Goal: Transaction & Acquisition: Purchase product/service

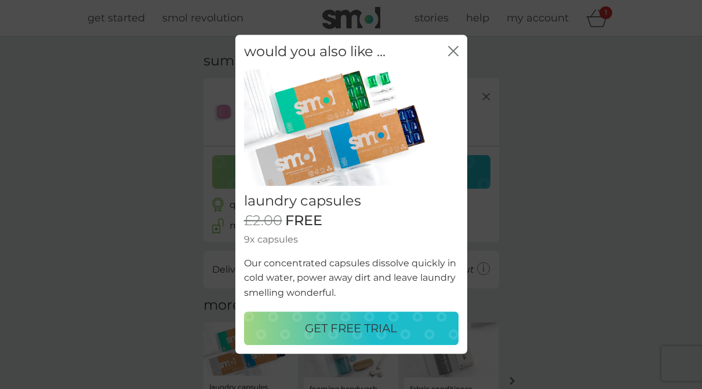
click at [455, 52] on icon "close" at bounding box center [453, 51] width 10 height 10
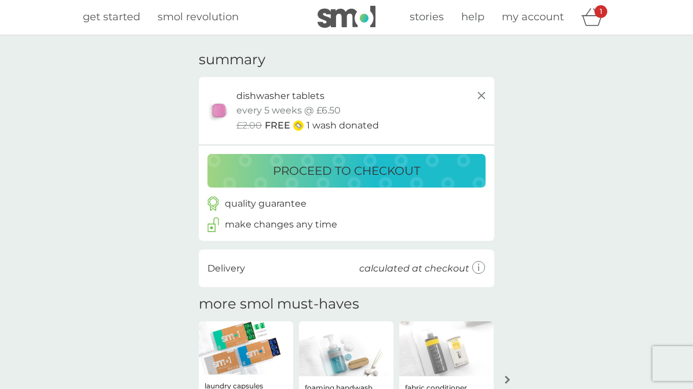
scroll to position [3, 0]
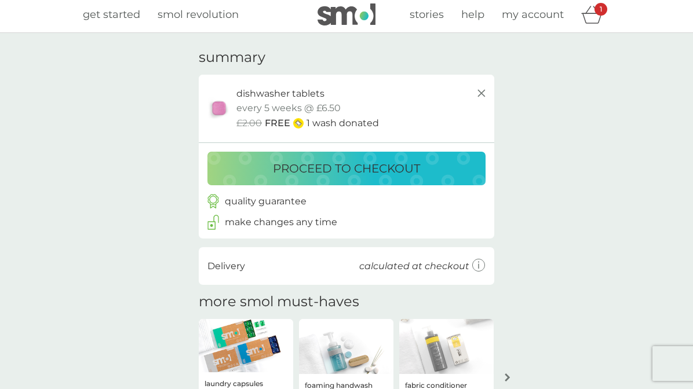
click at [370, 163] on p "proceed to checkout" at bounding box center [346, 168] width 147 height 19
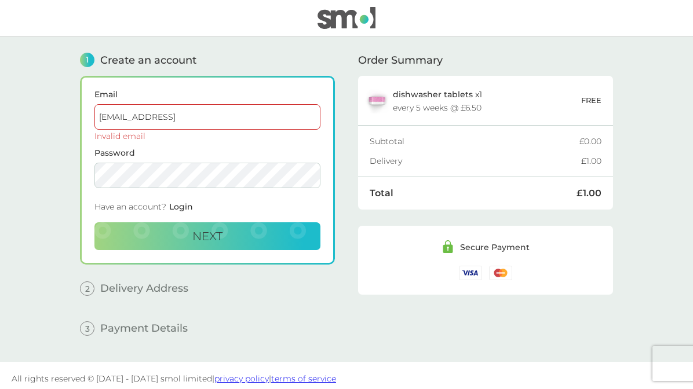
click at [128, 118] on input "[EMAIL_ADDRESS]" at bounding box center [207, 117] width 226 height 26
click at [191, 115] on input "[EMAIL_ADDRESS]" at bounding box center [207, 117] width 226 height 26
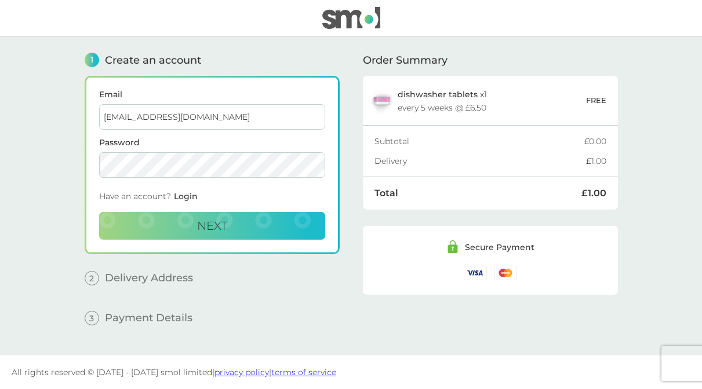
type input "[EMAIL_ADDRESS][DOMAIN_NAME]"
click at [205, 226] on span "Next" at bounding box center [212, 226] width 30 height 14
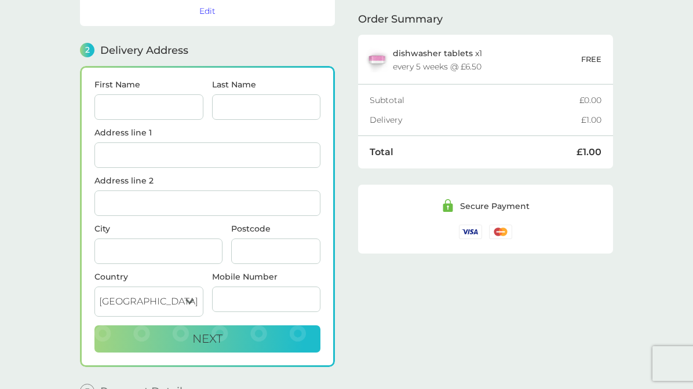
scroll to position [143, 0]
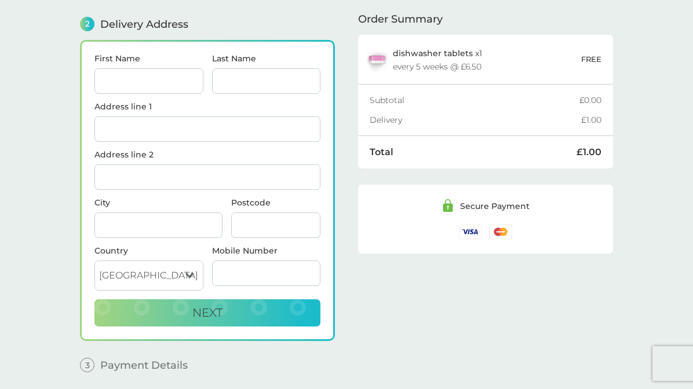
type input "T"
click at [128, 81] on input "Racgael" at bounding box center [148, 81] width 109 height 26
type input "[PERSON_NAME]"
type input "Bell"
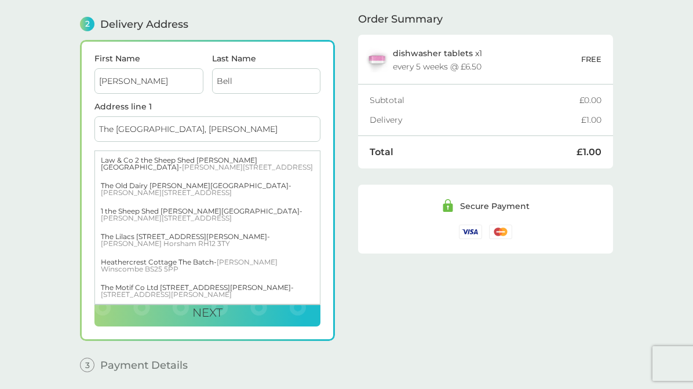
click at [310, 134] on input "The [GEOGRAPHIC_DATA], [PERSON_NAME]" at bounding box center [207, 129] width 226 height 26
type input "The [GEOGRAPHIC_DATA], [PERSON_NAME]"
click at [256, 312] on button "Next" at bounding box center [207, 314] width 226 height 28
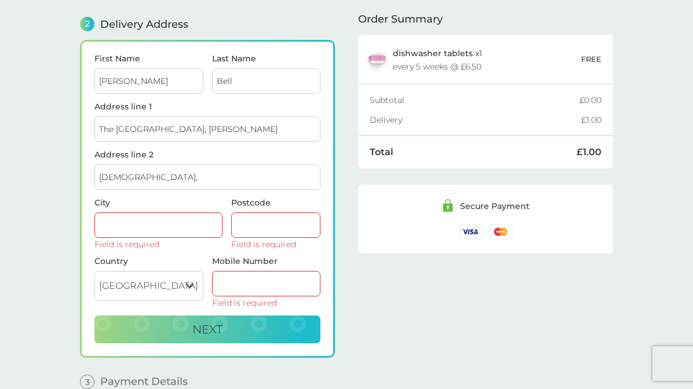
type input "[DEMOGRAPHIC_DATA],"
type input "Chipping Norton"
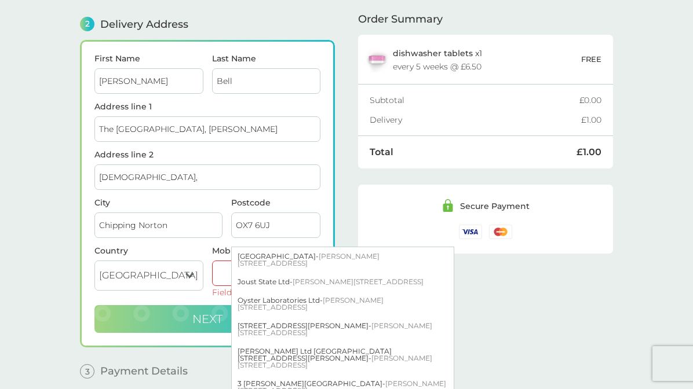
type input "OX7 6UJ"
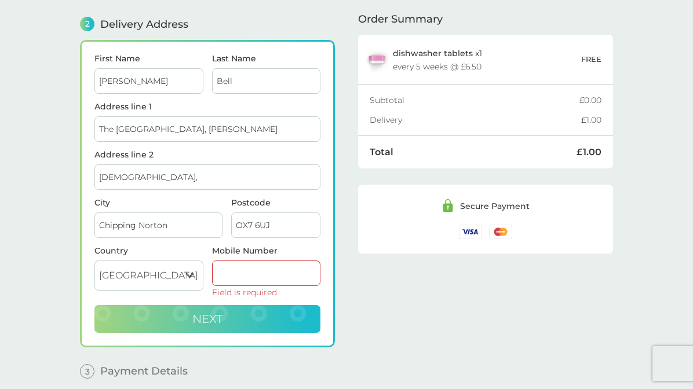
click at [194, 309] on button "Next" at bounding box center [207, 319] width 226 height 28
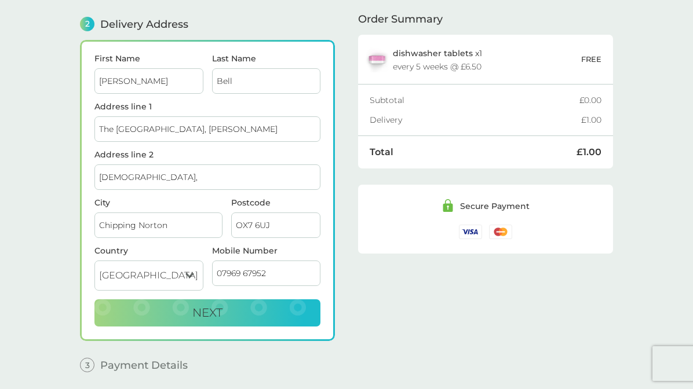
type input "07969 679523"
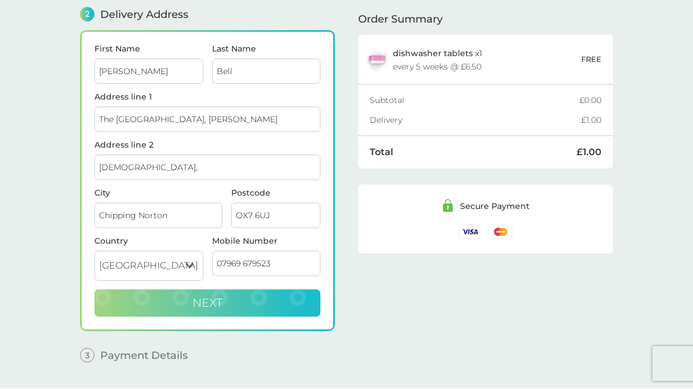
click at [225, 304] on button "Next" at bounding box center [207, 304] width 226 height 28
checkbox input "true"
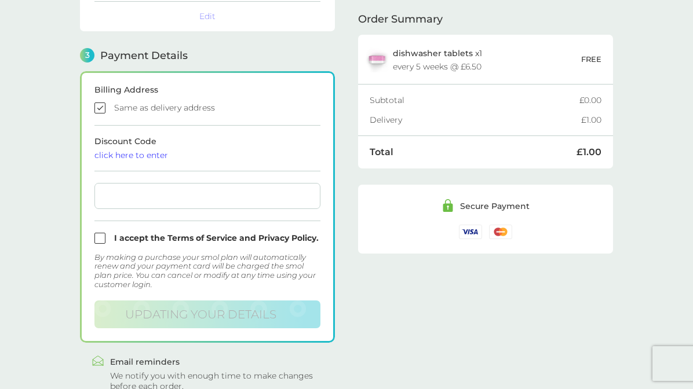
scroll to position [332, 0]
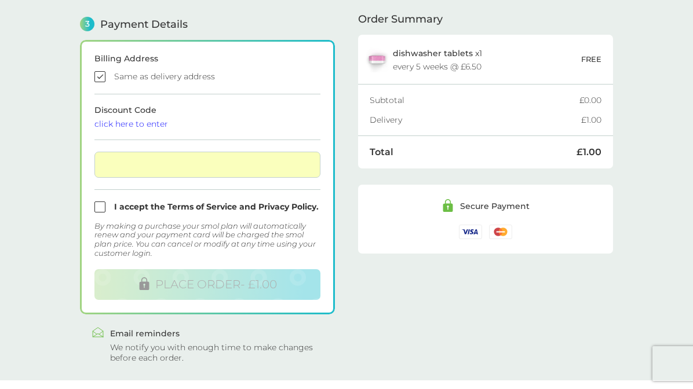
click at [102, 207] on input "checkbox" at bounding box center [207, 207] width 226 height 11
checkbox input "true"
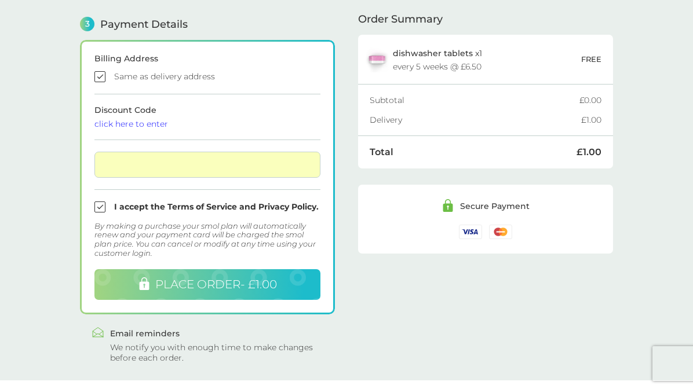
click at [246, 278] on span "PLACE ORDER - £1.00" at bounding box center [216, 285] width 122 height 14
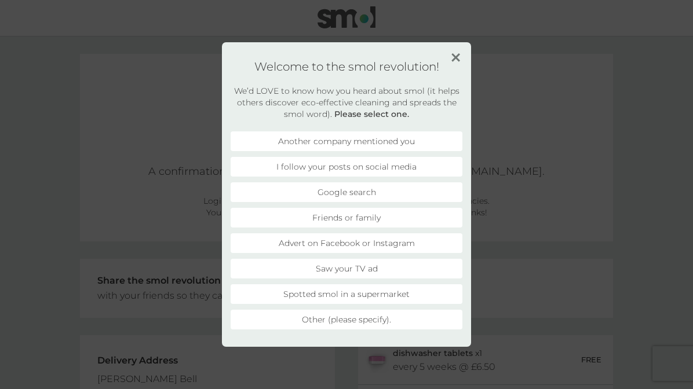
click at [375, 216] on li "Friends or family" at bounding box center [347, 218] width 232 height 20
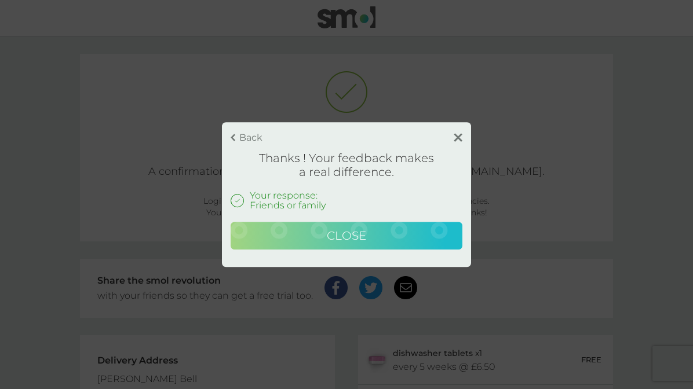
click at [369, 234] on button "Close" at bounding box center [347, 236] width 232 height 28
